Goal: Task Accomplishment & Management: Use online tool/utility

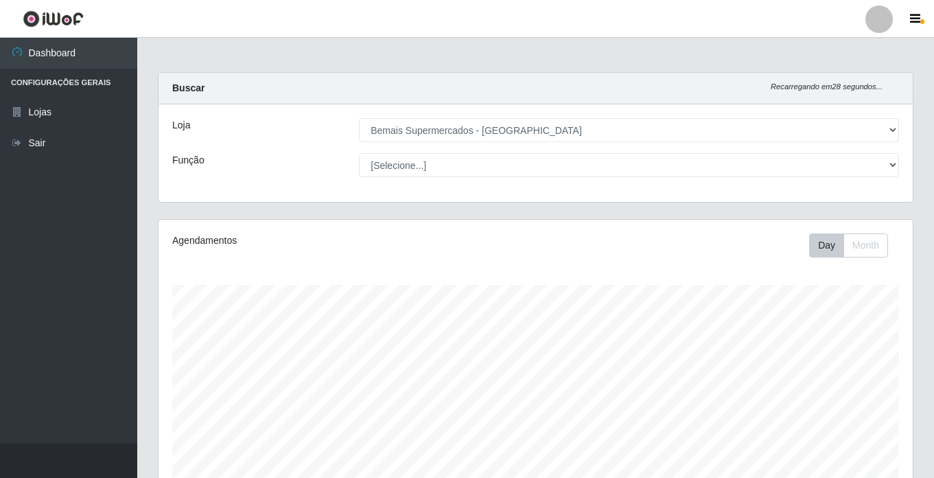
select select "250"
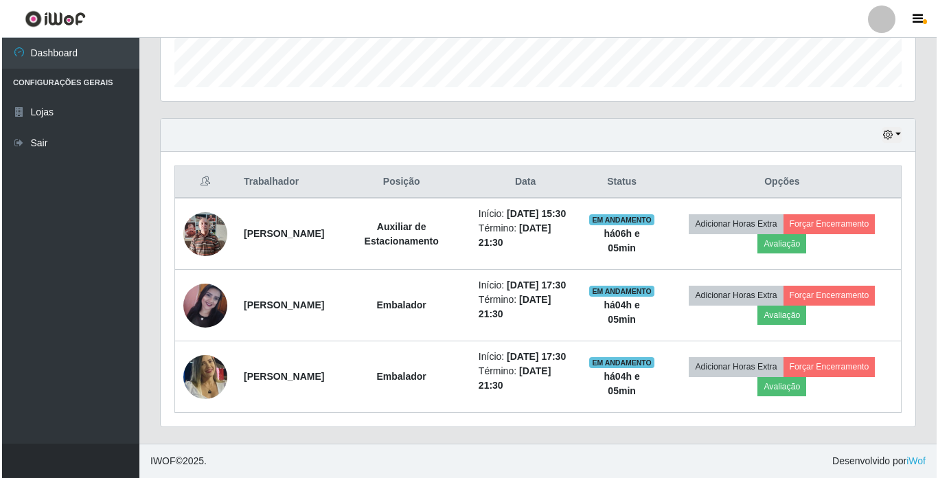
scroll to position [285, 754]
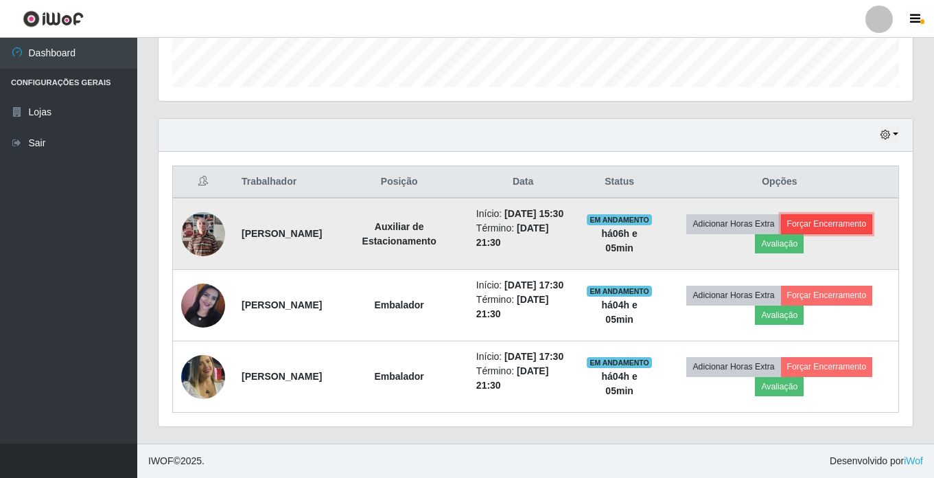
click at [861, 214] on button "Forçar Encerramento" at bounding box center [827, 223] width 92 height 19
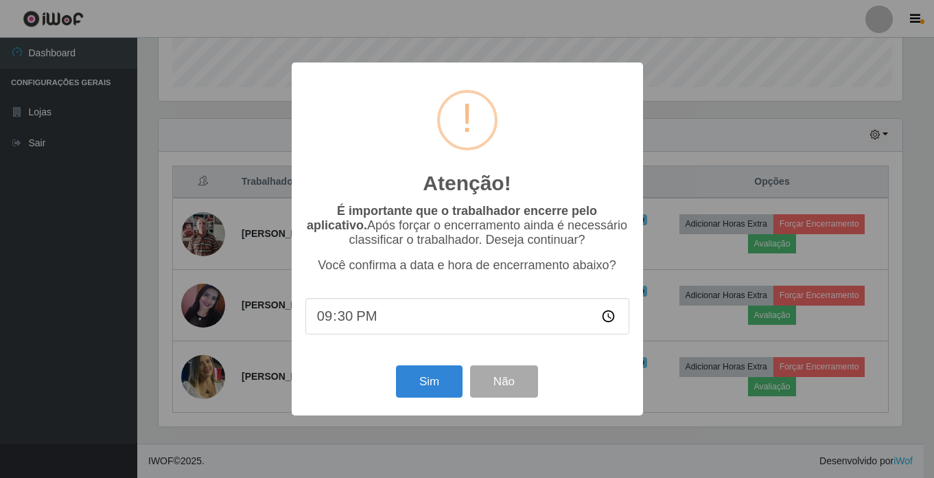
scroll to position [285, 748]
click at [442, 387] on button "Sim" at bounding box center [430, 381] width 67 height 32
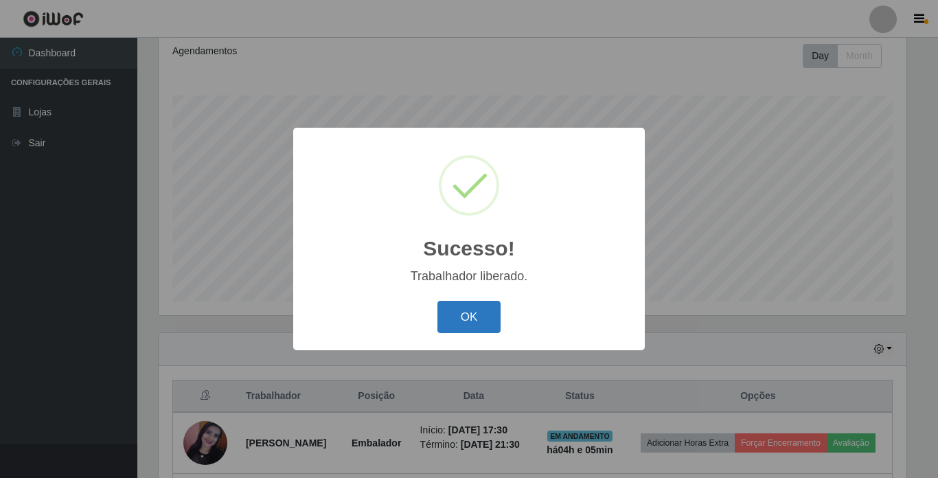
click at [477, 312] on button "OK" at bounding box center [469, 317] width 64 height 32
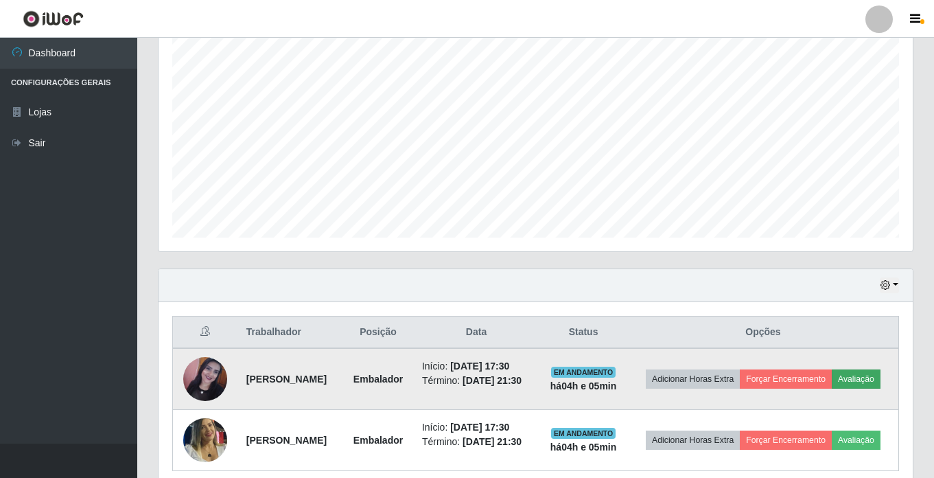
scroll to position [327, 0]
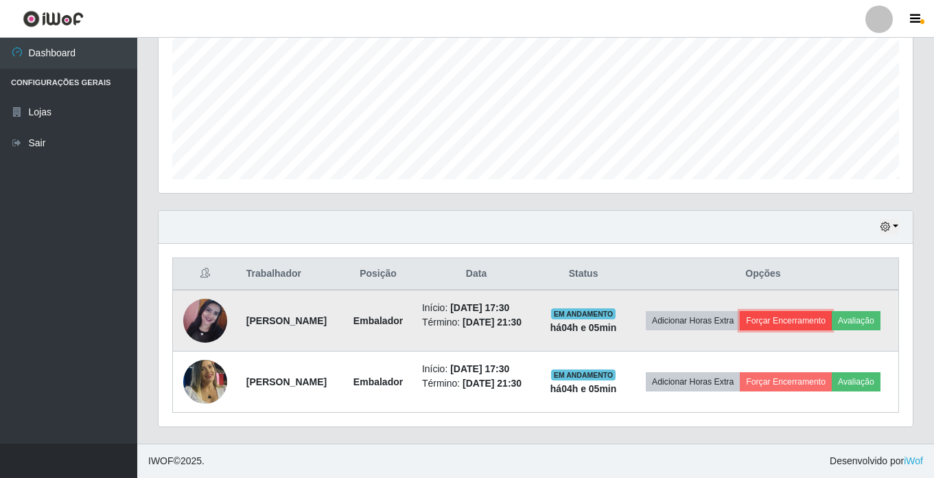
click at [832, 311] on button "Forçar Encerramento" at bounding box center [786, 320] width 92 height 19
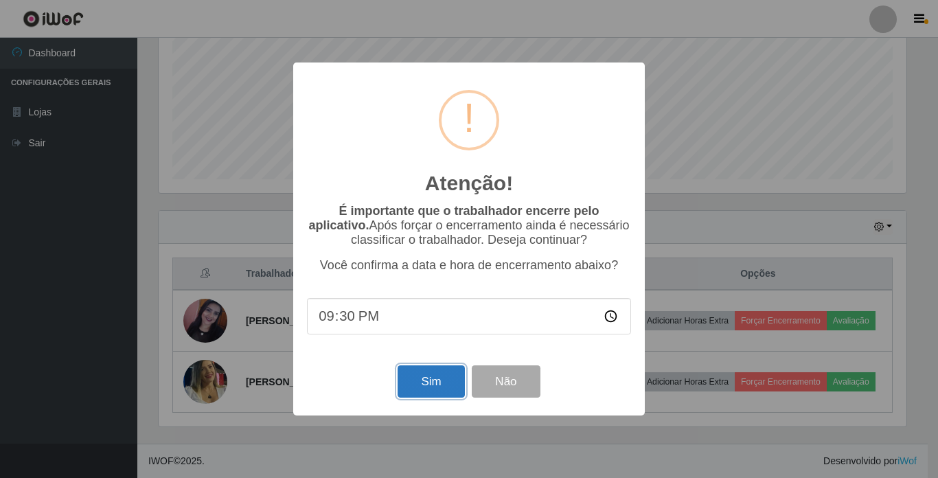
click at [435, 380] on button "Sim" at bounding box center [430, 381] width 67 height 32
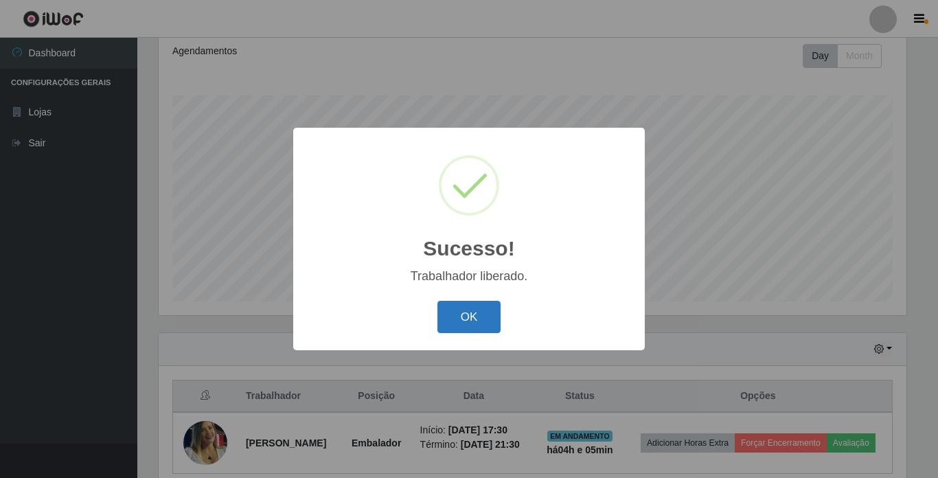
click at [478, 311] on button "OK" at bounding box center [469, 317] width 64 height 32
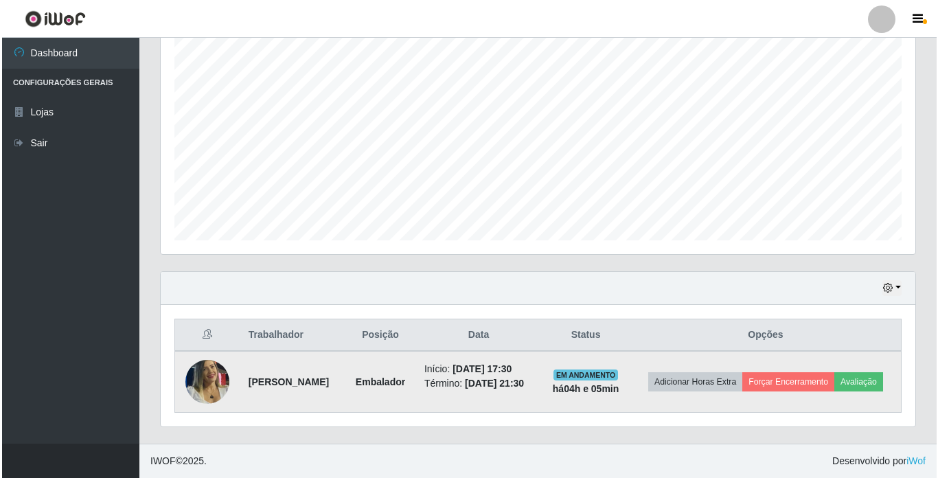
scroll to position [261, 0]
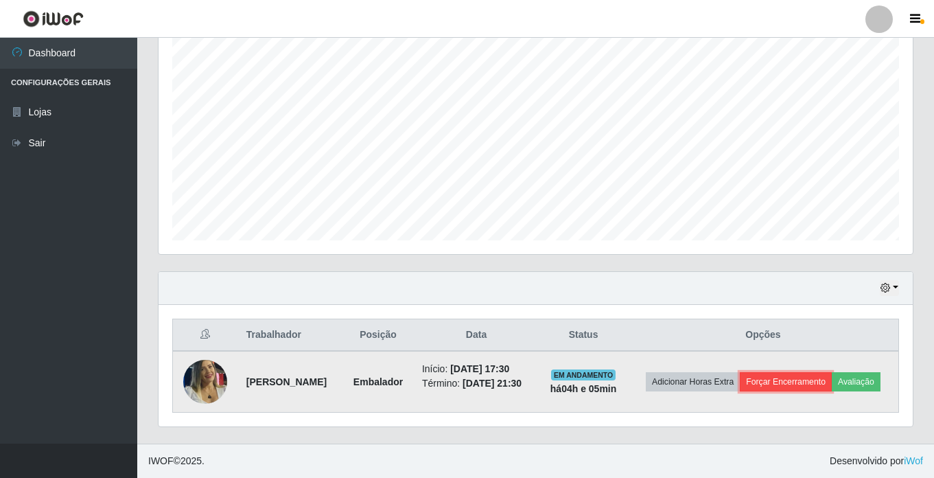
click at [814, 372] on button "Forçar Encerramento" at bounding box center [786, 381] width 92 height 19
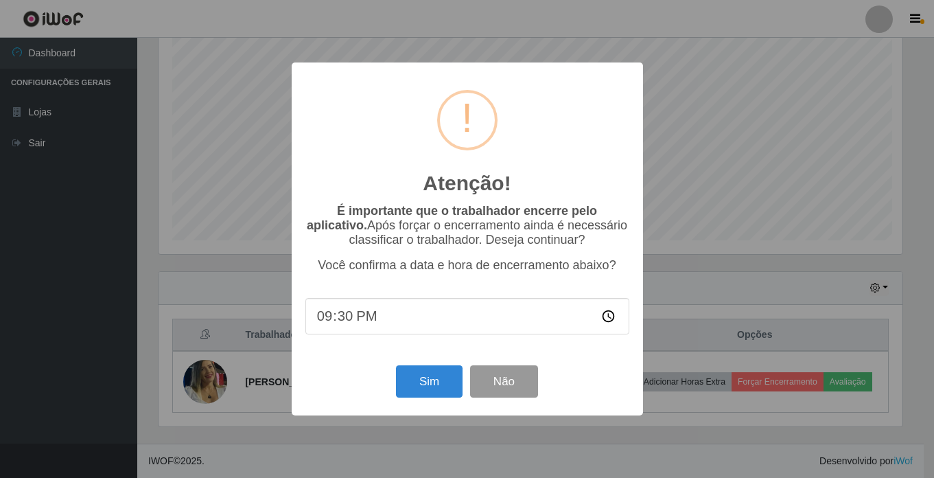
scroll to position [285, 748]
click at [435, 387] on button "Sim" at bounding box center [430, 381] width 67 height 32
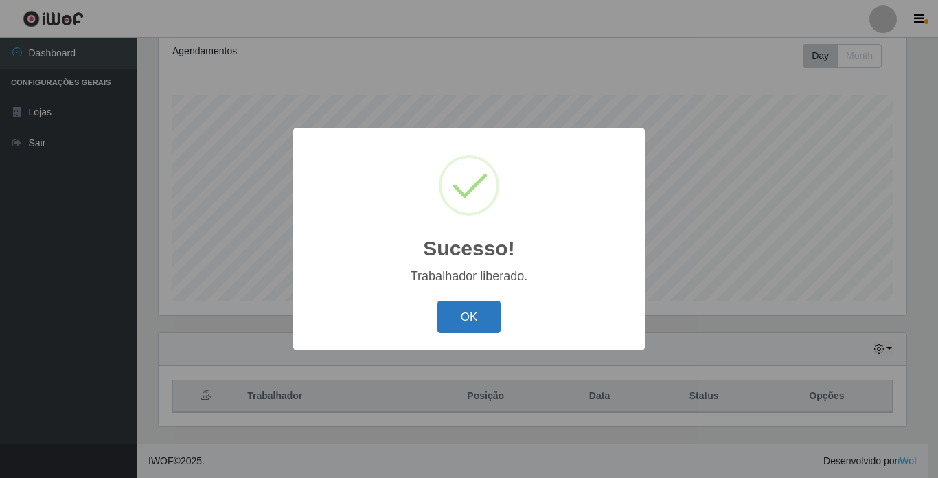
click at [482, 308] on button "OK" at bounding box center [469, 317] width 64 height 32
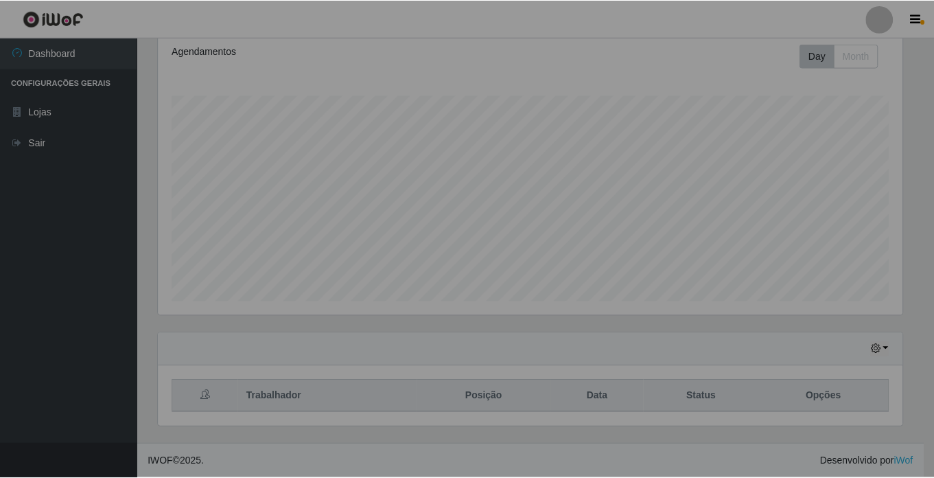
scroll to position [0, 0]
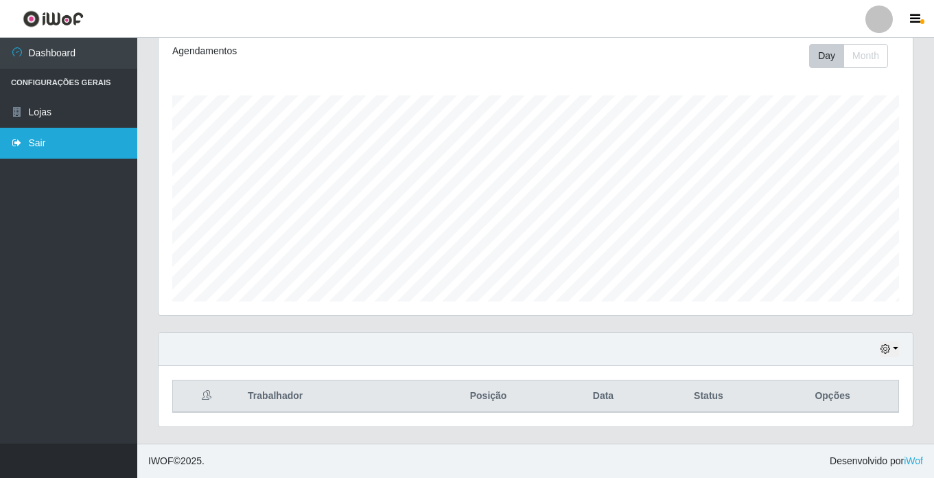
click at [32, 148] on link "Sair" at bounding box center [68, 143] width 137 height 31
